Goal: Information Seeking & Learning: Check status

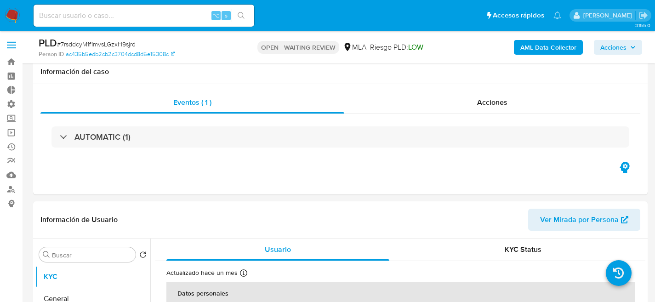
select select "10"
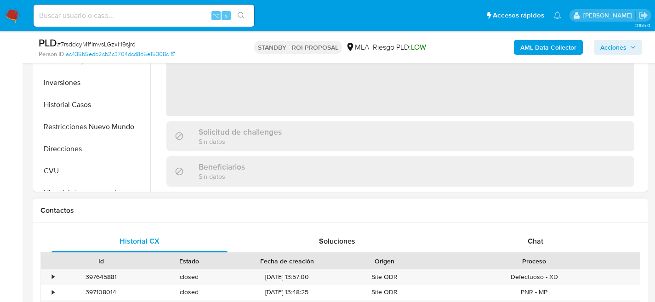
scroll to position [341, 0]
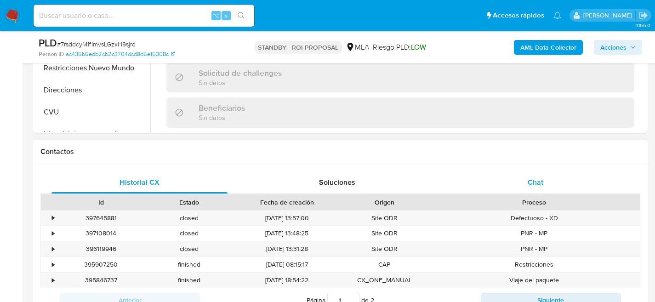
click at [551, 189] on div "Chat" at bounding box center [535, 182] width 176 height 22
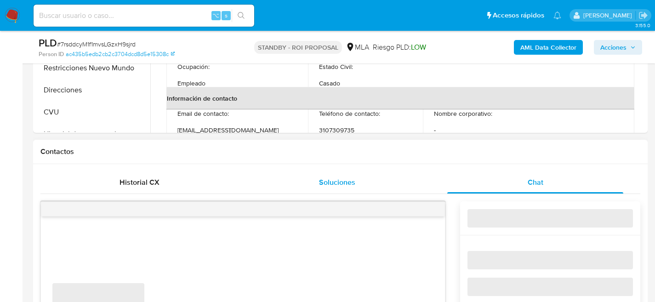
select select "10"
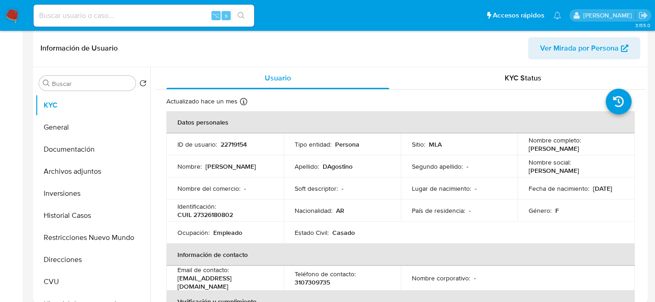
scroll to position [0, 0]
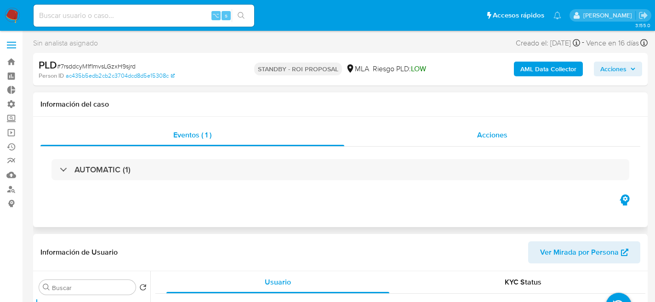
click at [473, 131] on div "Acciones" at bounding box center [492, 135] width 296 height 22
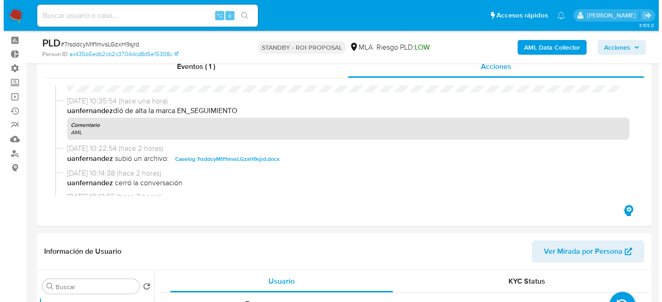
scroll to position [163, 0]
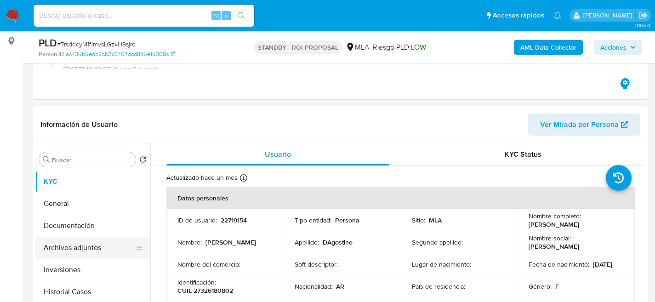
click at [70, 248] on button "Archivos adjuntos" at bounding box center [89, 248] width 108 height 22
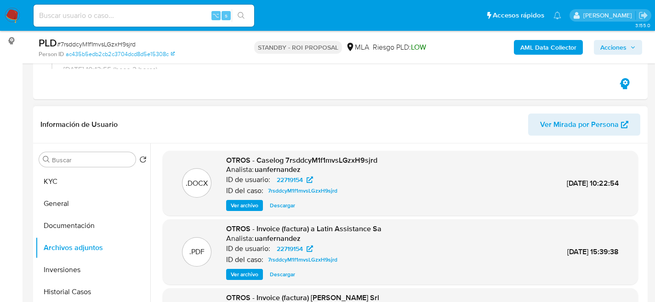
click at [247, 202] on span "Ver archivo" at bounding box center [245, 205] width 28 height 9
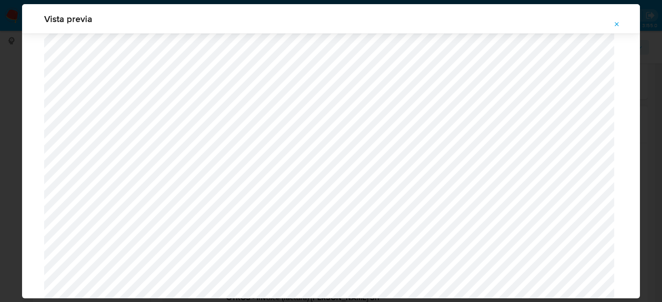
scroll to position [1134, 0]
click at [525, 55] on div "Attachment preview" at bounding box center [331, 105] width 574 height 2413
click at [620, 25] on icon "Attachment preview" at bounding box center [616, 24] width 7 height 7
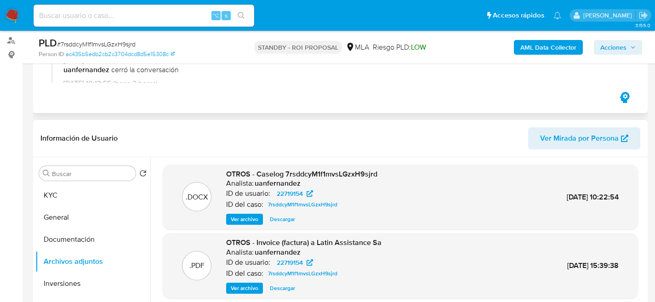
scroll to position [148, 0]
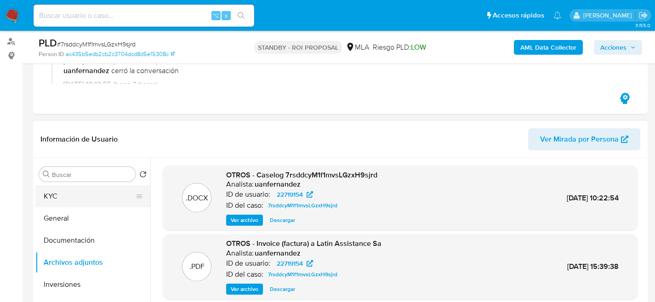
click at [40, 205] on button "KYC" at bounding box center [89, 196] width 108 height 22
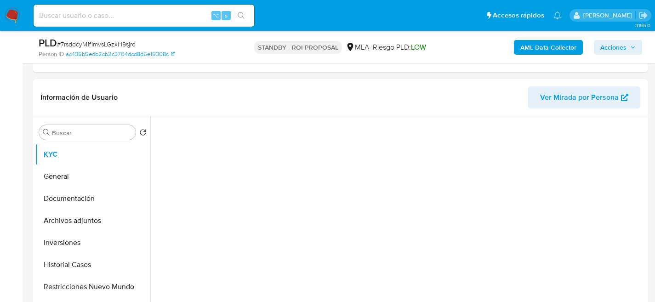
scroll to position [204, 0]
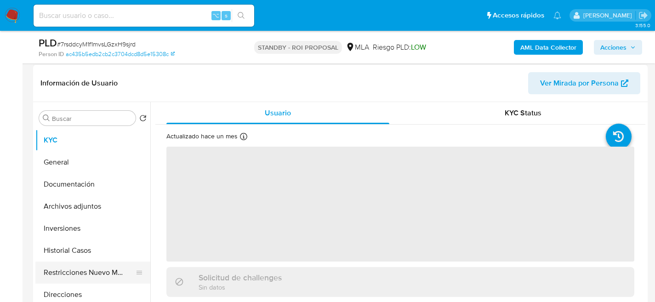
click at [71, 270] on button "Restricciones Nuevo Mundo" at bounding box center [89, 273] width 108 height 22
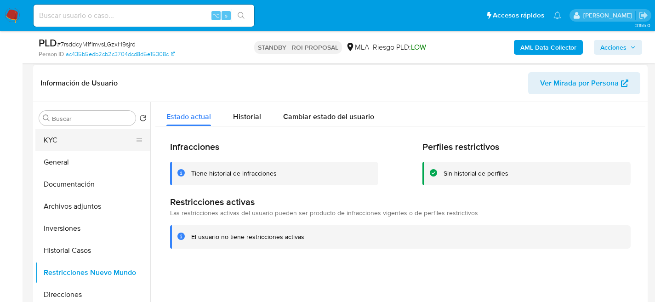
click at [51, 144] on button "KYC" at bounding box center [89, 140] width 108 height 22
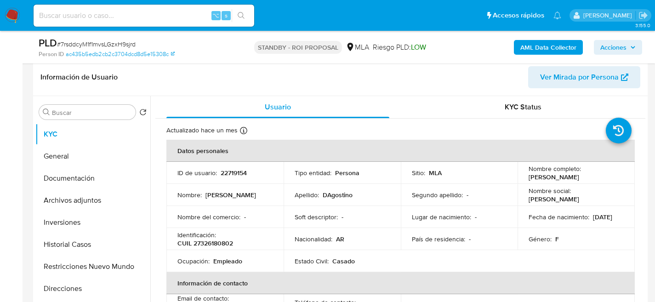
scroll to position [211, 0]
